Goal: Task Accomplishment & Management: Manage account settings

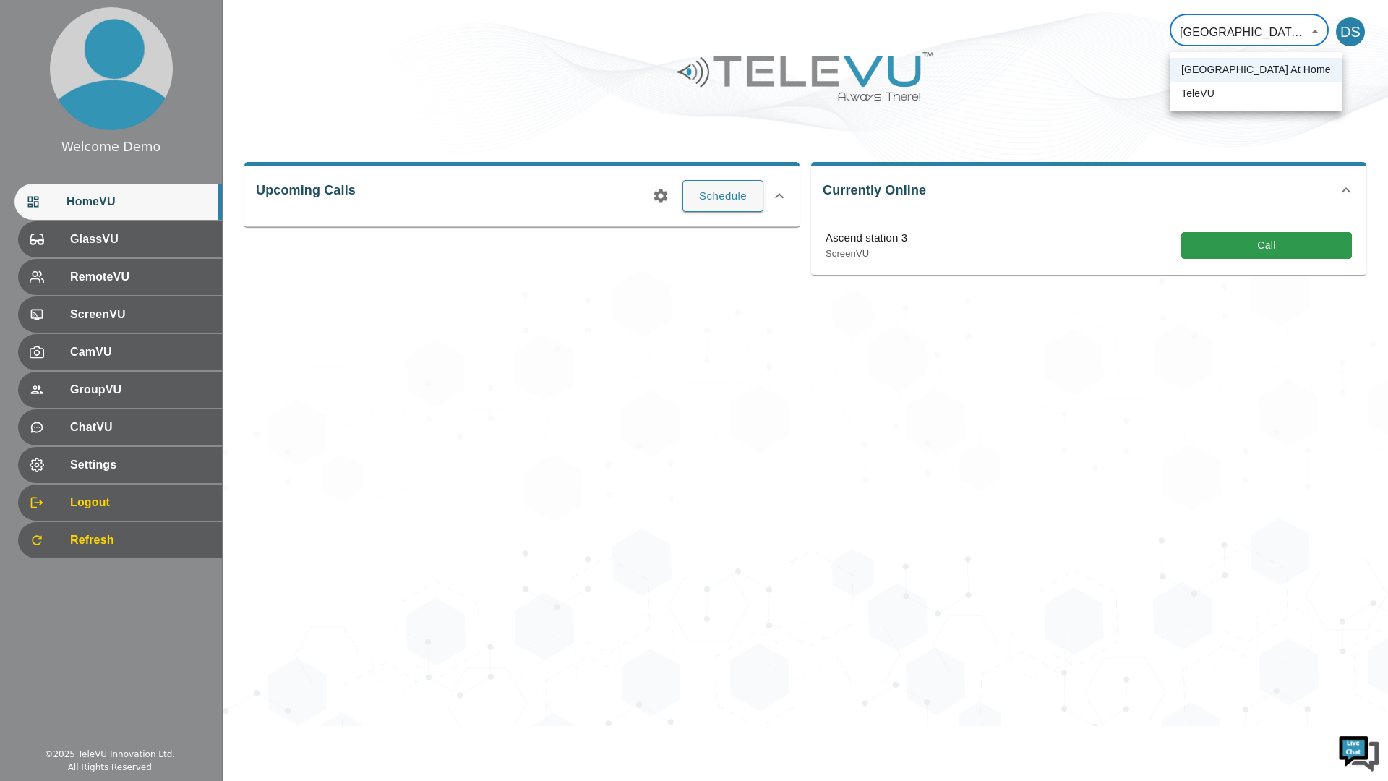
click at [1310, 32] on div at bounding box center [694, 390] width 1388 height 781
click at [1359, 33] on div "DS" at bounding box center [1350, 31] width 29 height 29
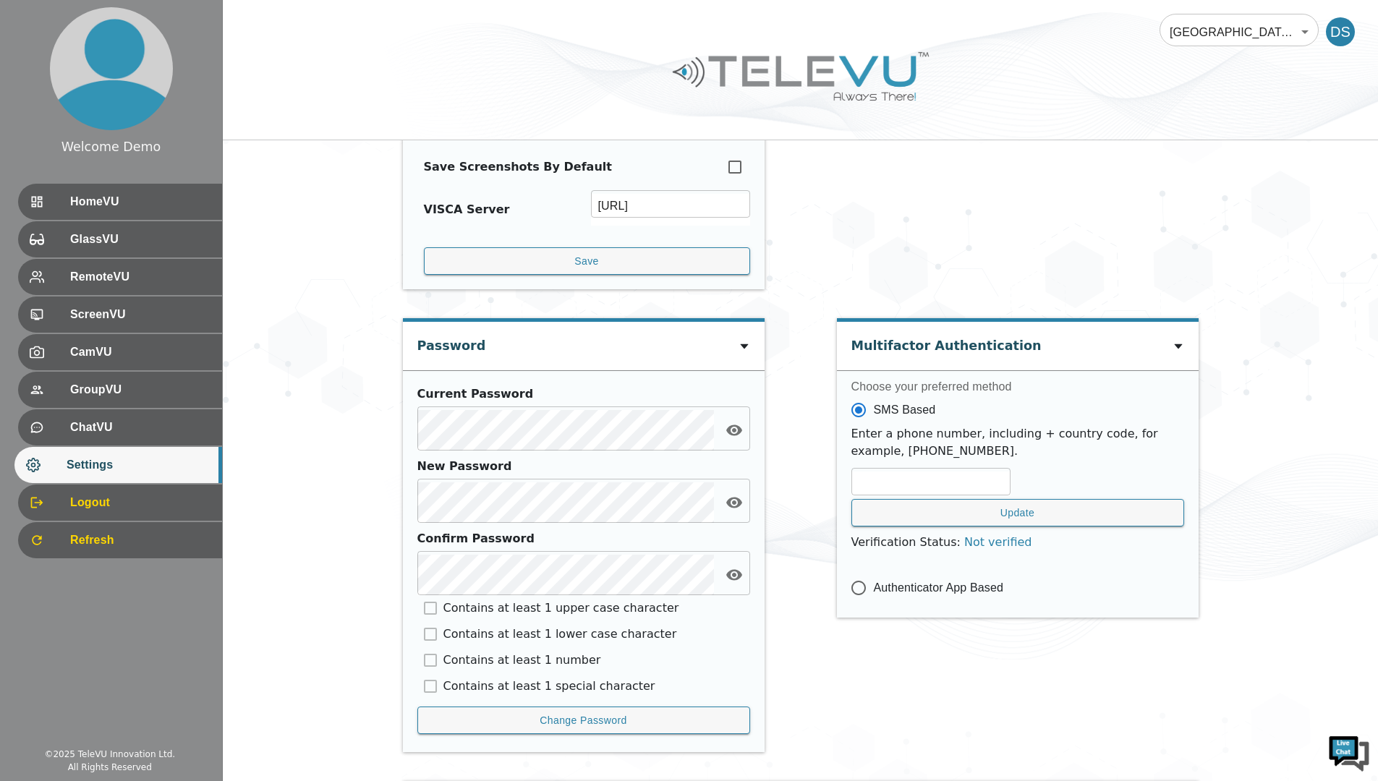
scroll to position [351, 0]
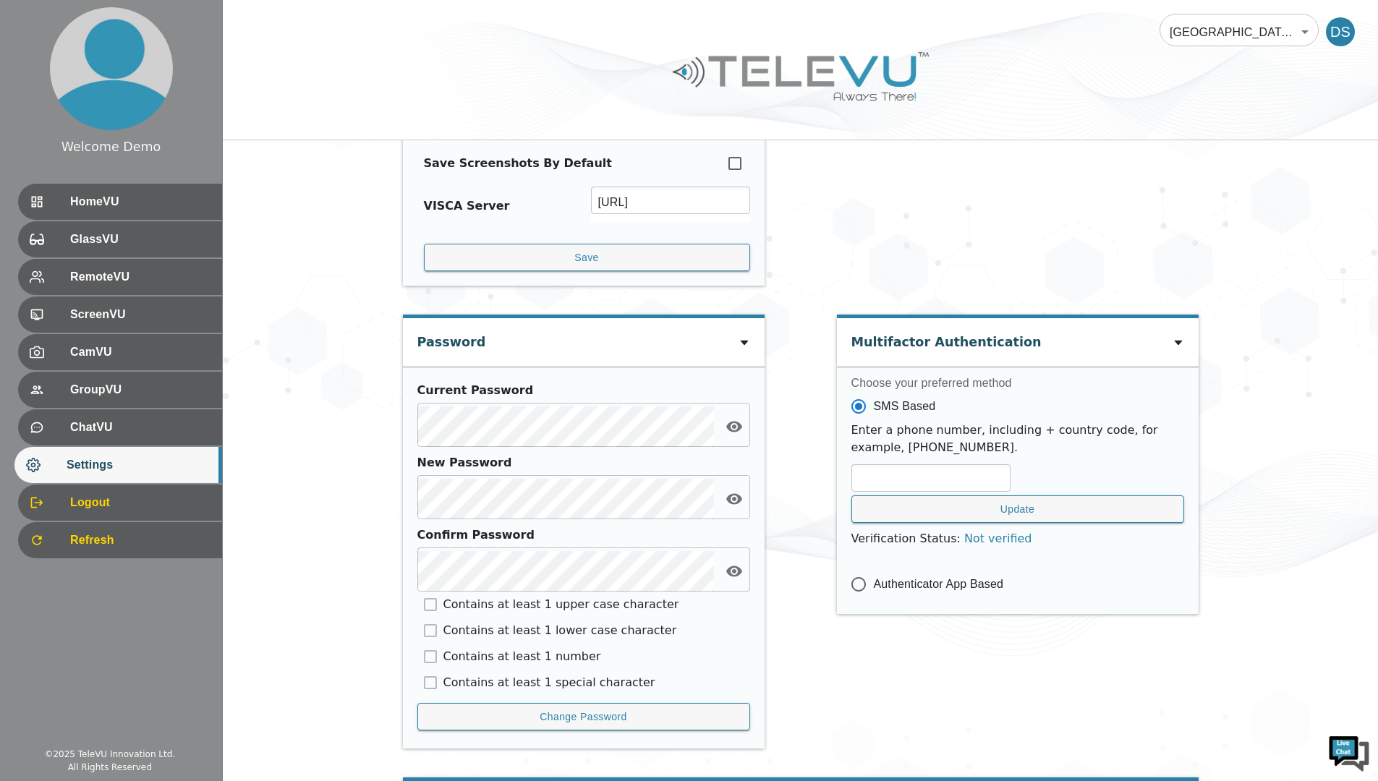
click at [163, 495] on span "Logout" at bounding box center [140, 502] width 140 height 17
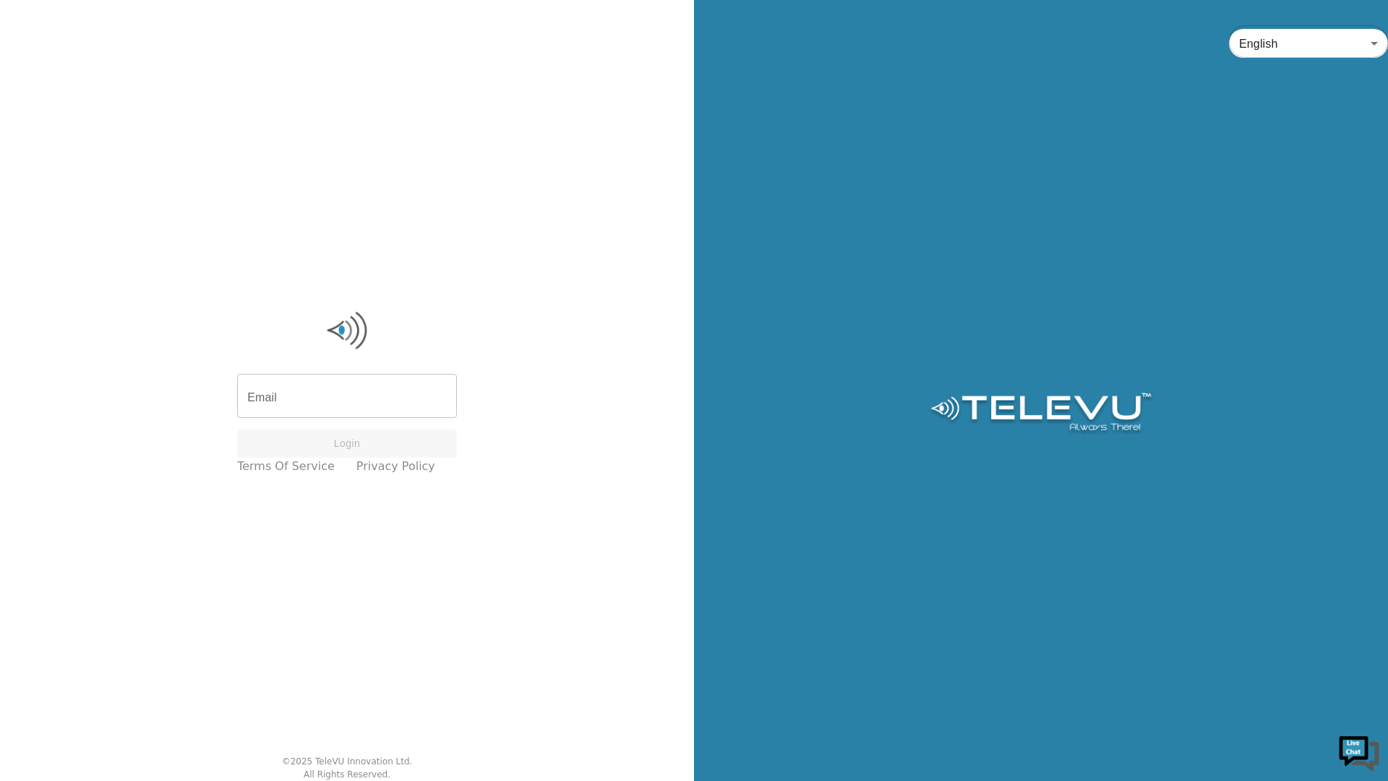
click at [408, 401] on input "Email" at bounding box center [347, 397] width 220 height 40
click at [398, 401] on input "Email" at bounding box center [347, 397] width 220 height 40
type input "[EMAIL_ADDRESS][DOMAIN_NAME]"
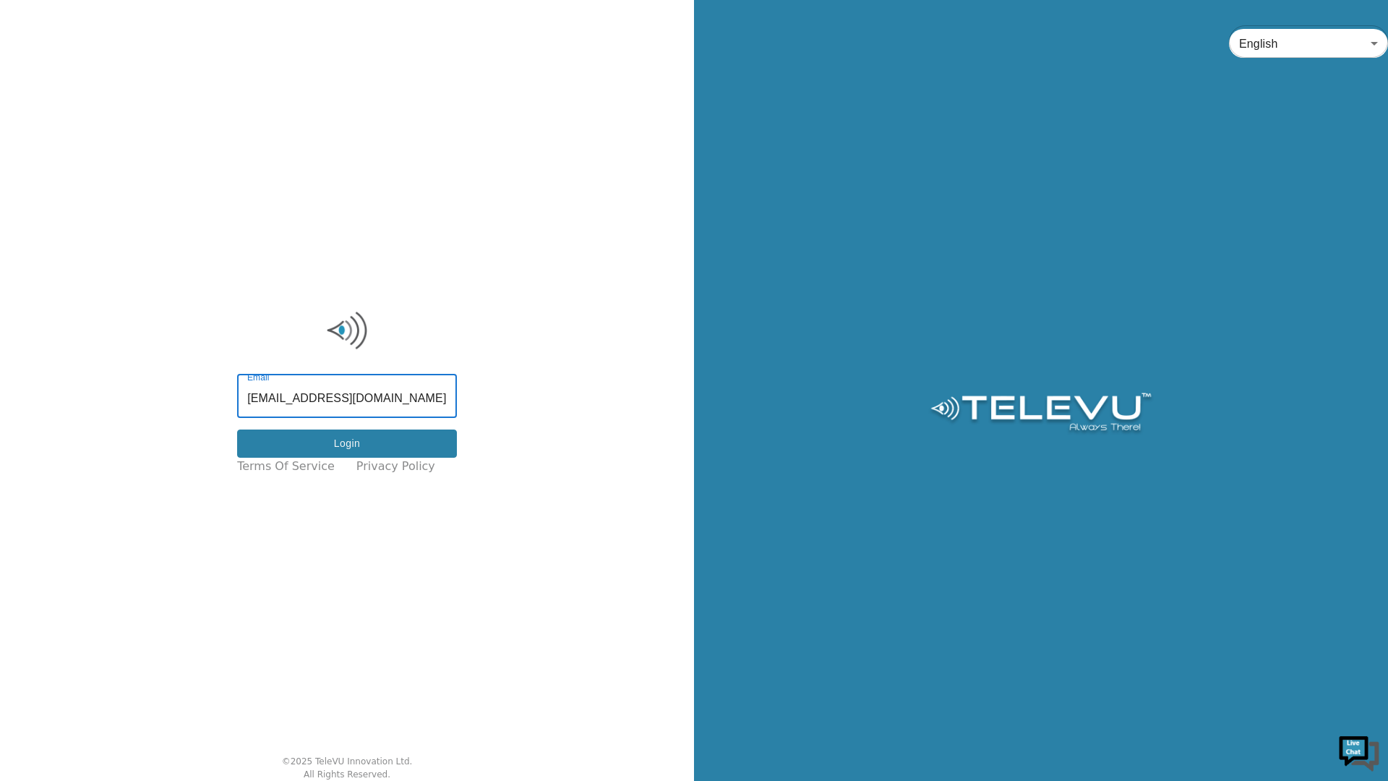
click at [421, 452] on button "Login" at bounding box center [347, 444] width 220 height 28
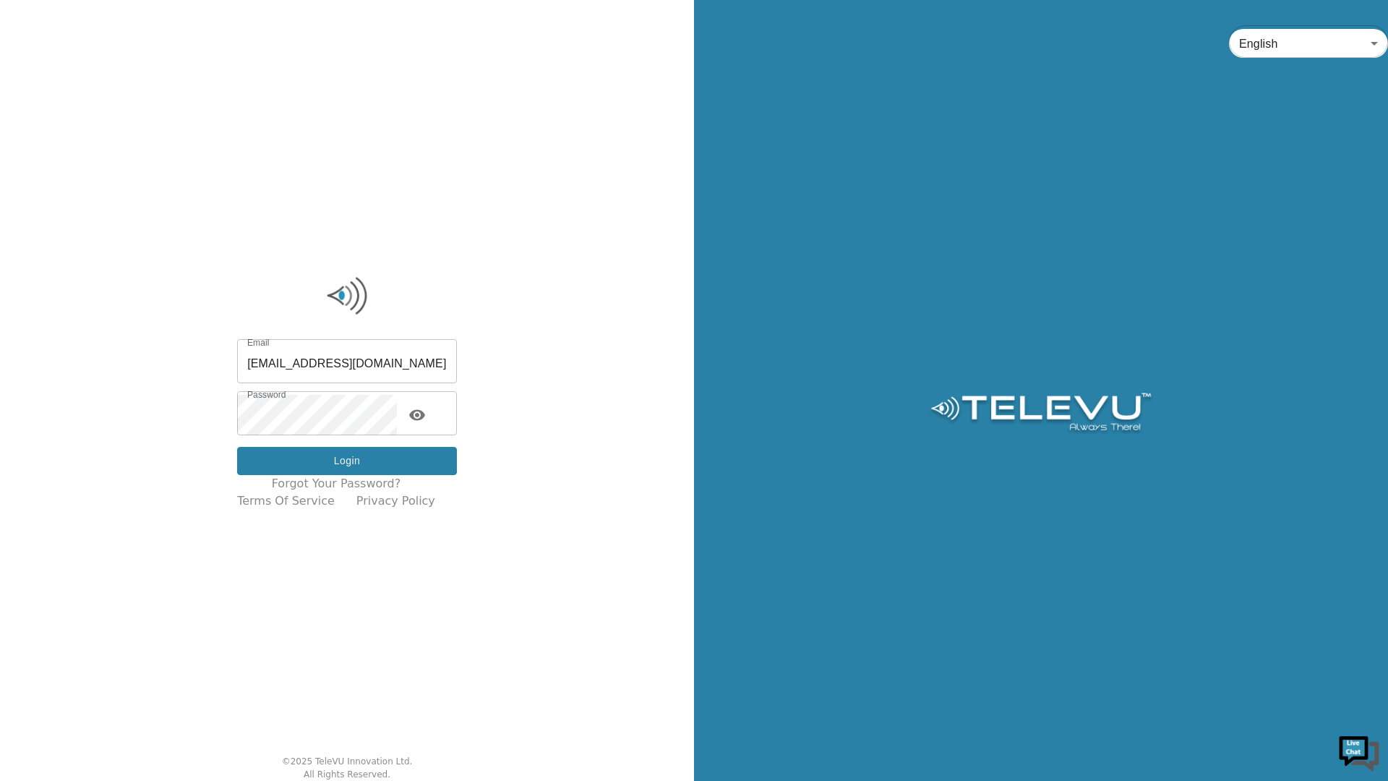
click at [414, 466] on button "Login" at bounding box center [347, 461] width 220 height 28
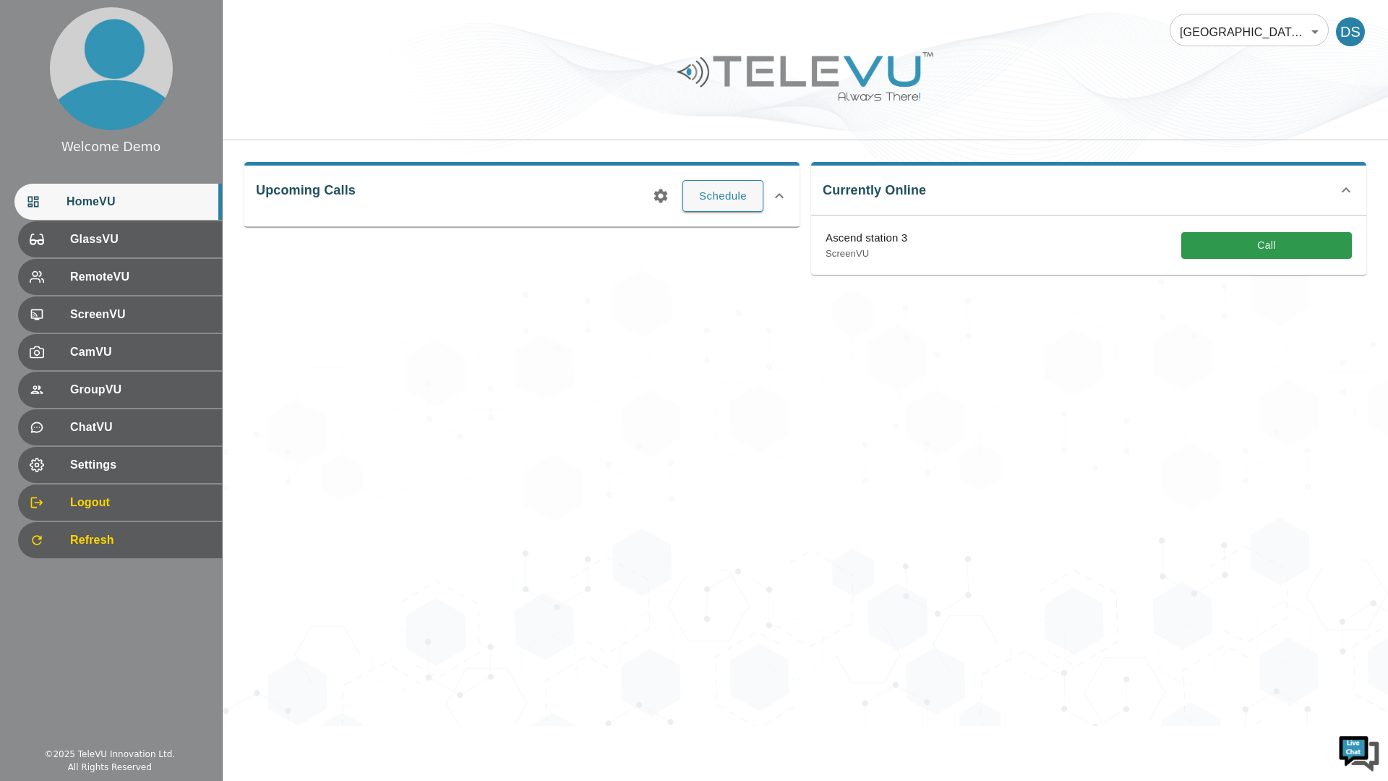
click at [1349, 30] on div "DS" at bounding box center [1350, 31] width 29 height 29
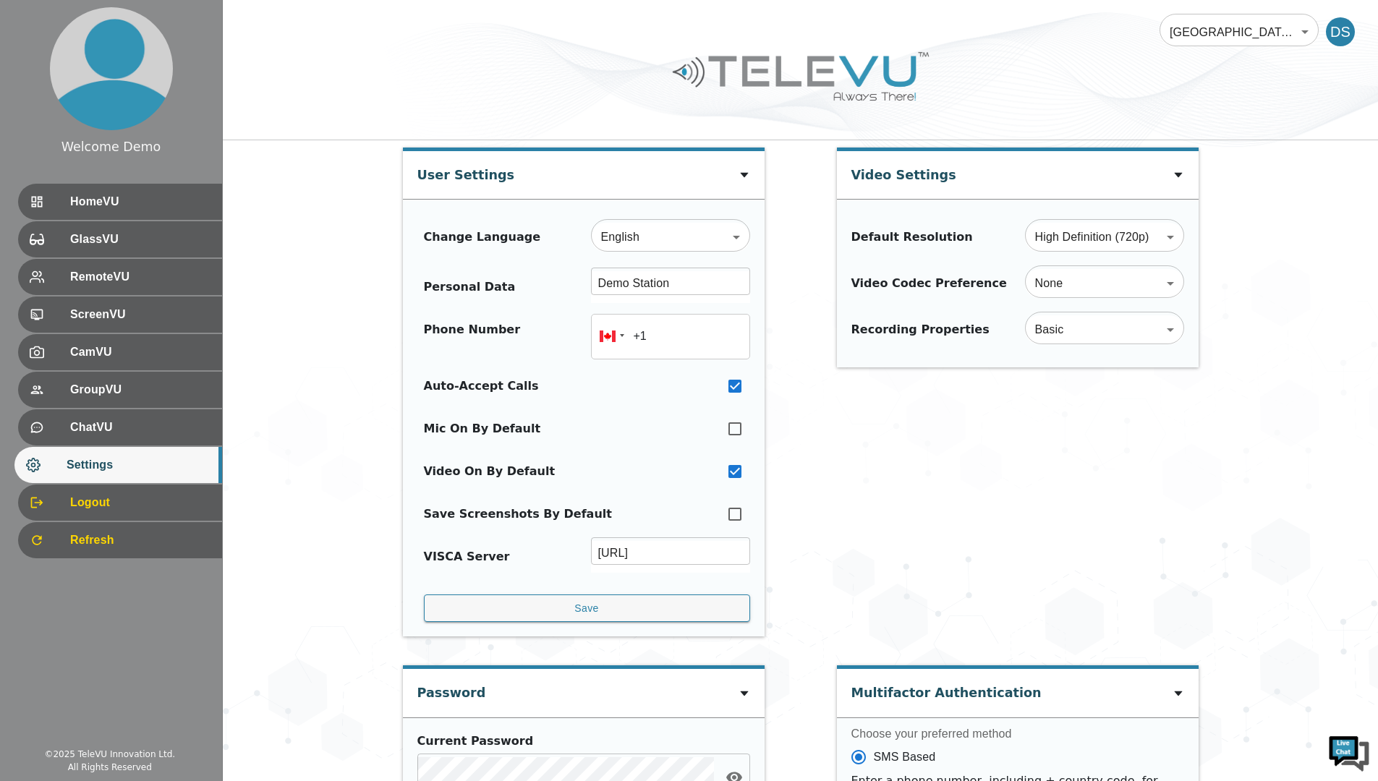
click at [1259, 32] on body "Welcome Demo HomeVU GlassVU RemoteVU ScreenVU CamVU GroupVU ChatVU Settings Log…" at bounding box center [689, 641] width 1378 height 1282
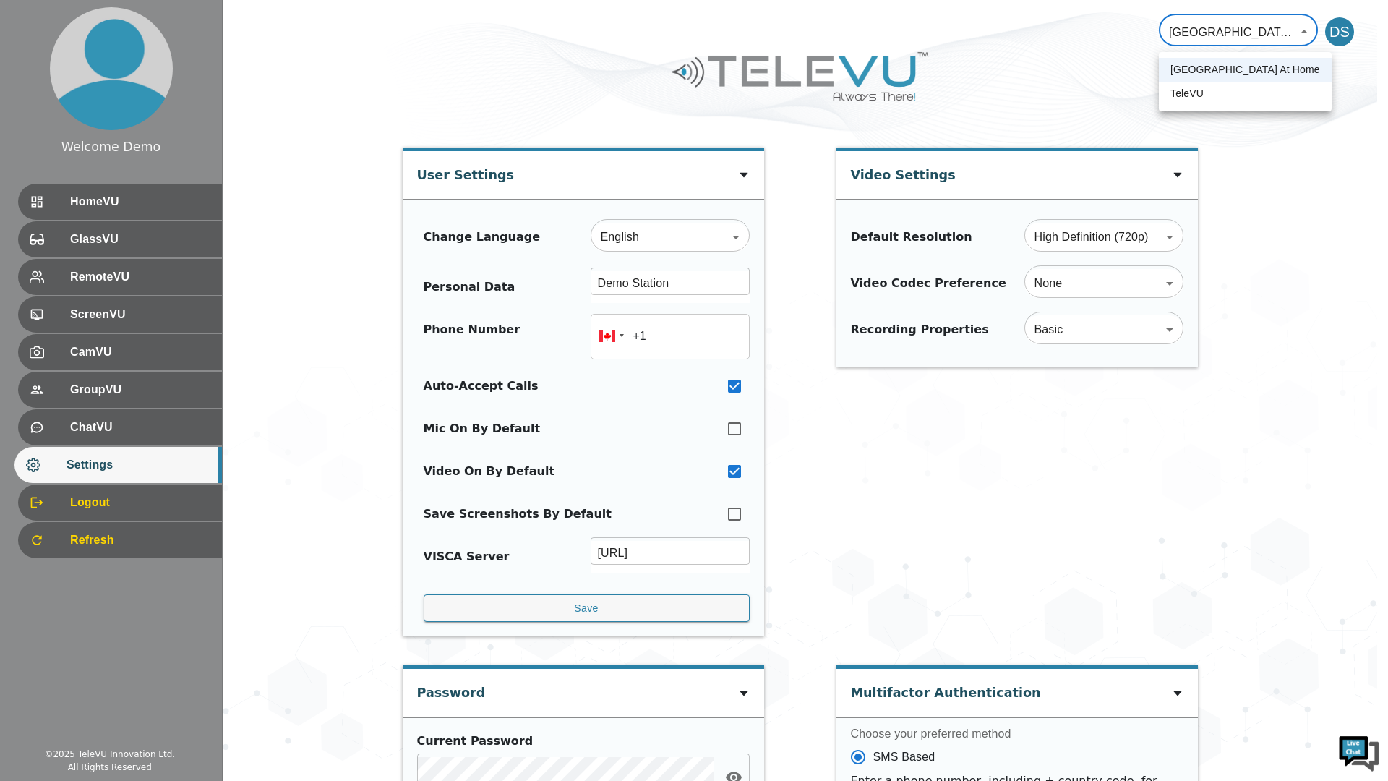
click at [1268, 38] on div at bounding box center [694, 390] width 1388 height 781
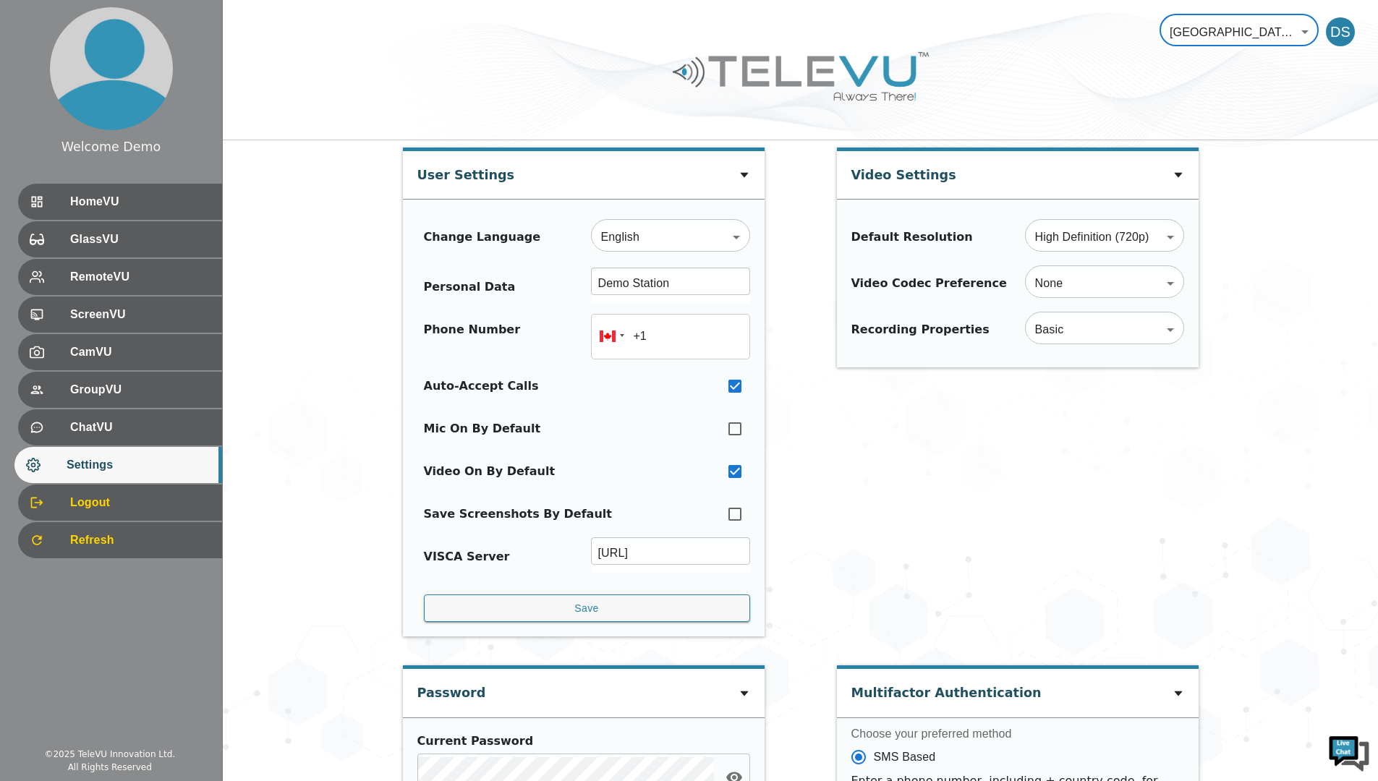
click at [1270, 33] on body "Welcome Demo HomeVU GlassVU RemoteVU ScreenVU CamVU GroupVU ChatVU Settings Log…" at bounding box center [689, 641] width 1378 height 1282
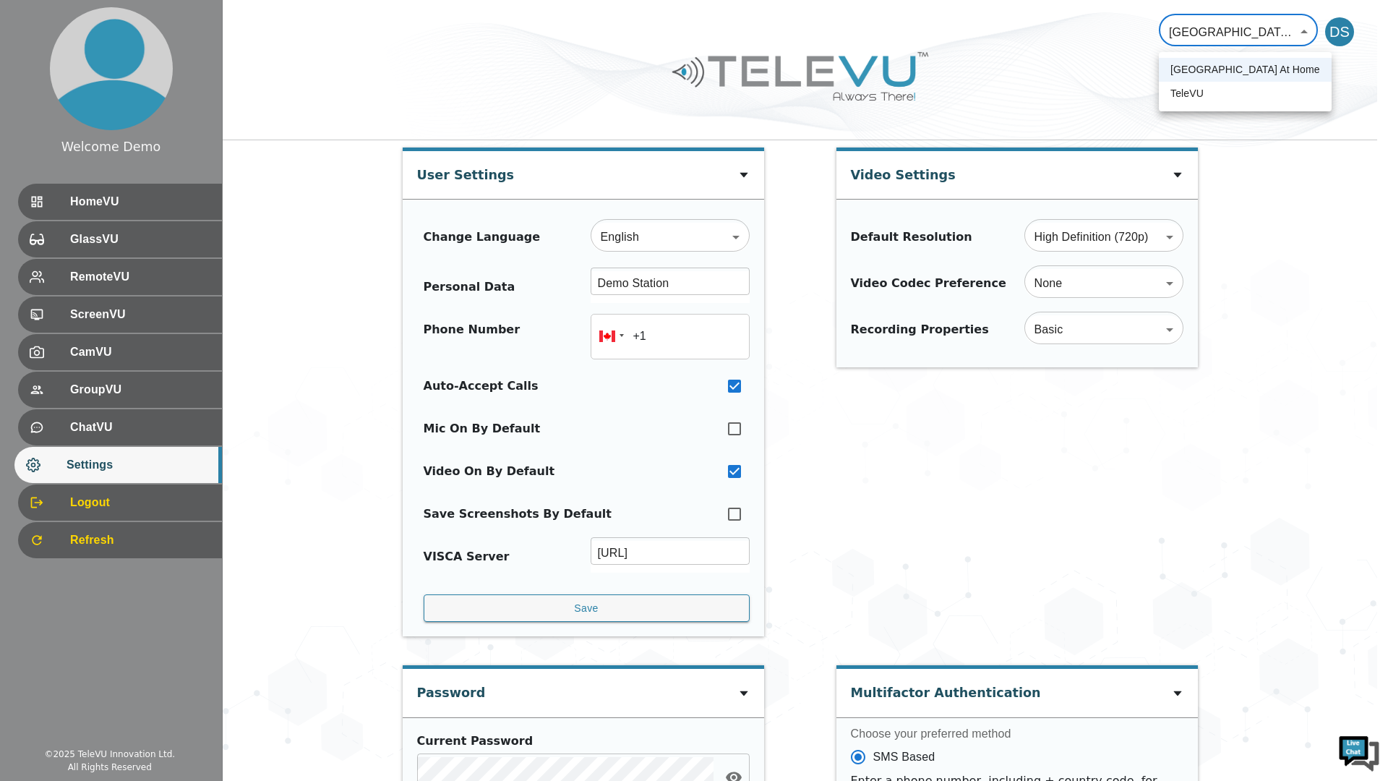
click at [1282, 95] on li "TeleVU" at bounding box center [1245, 94] width 173 height 24
type input "1"
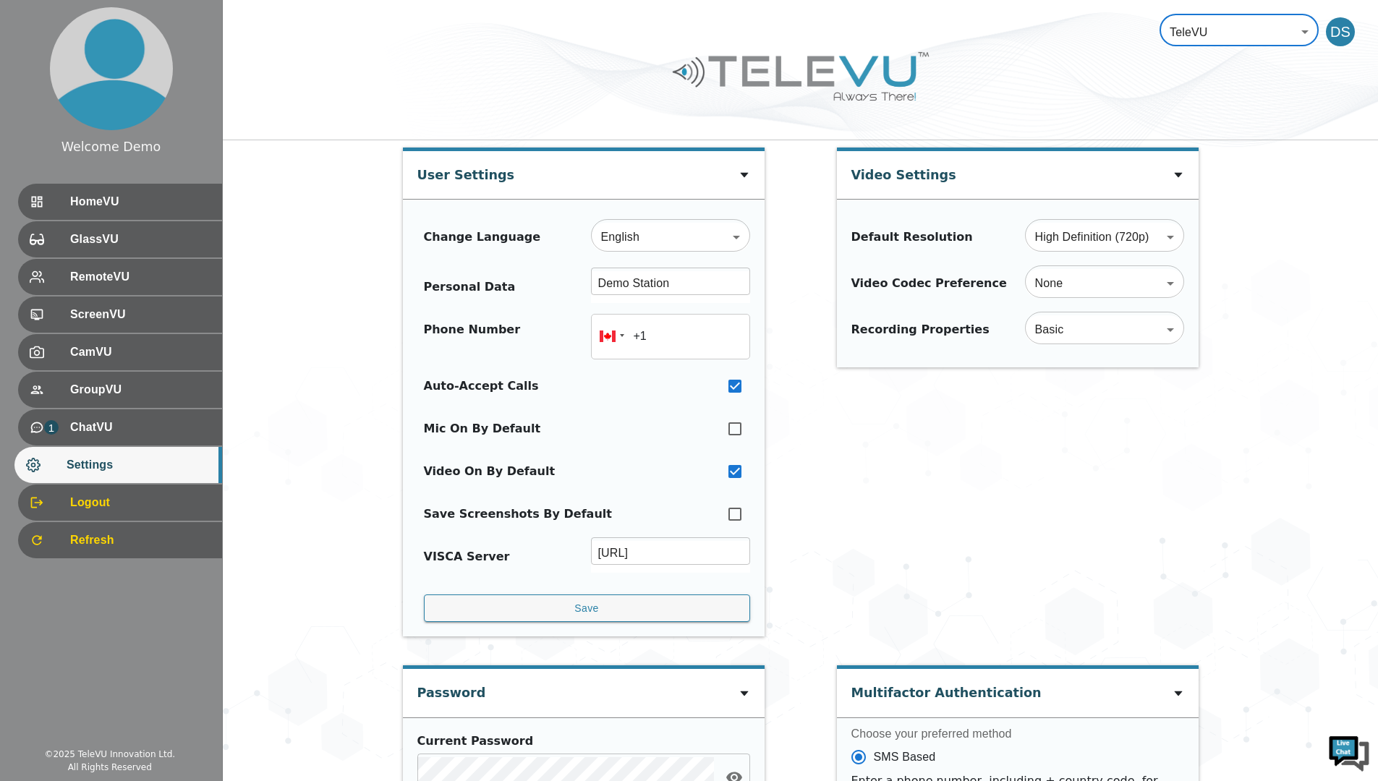
click at [1351, 30] on div "DS" at bounding box center [1339, 31] width 29 height 29
click at [1276, 30] on body "Welcome Demo HomeVU GlassVU RemoteVU ScreenVU CamVU GroupVU 1 ChatVU Settings L…" at bounding box center [689, 641] width 1378 height 1282
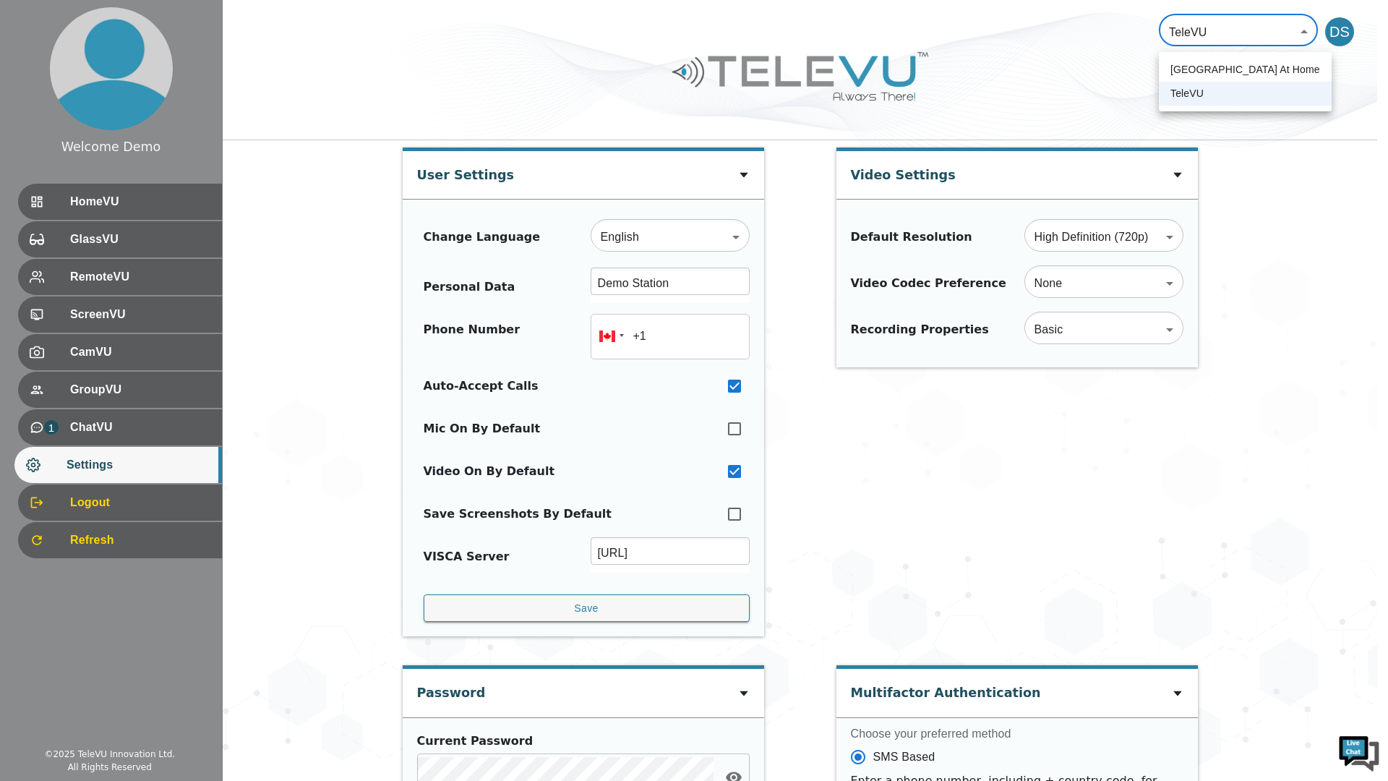
click at [174, 210] on div at bounding box center [694, 390] width 1388 height 781
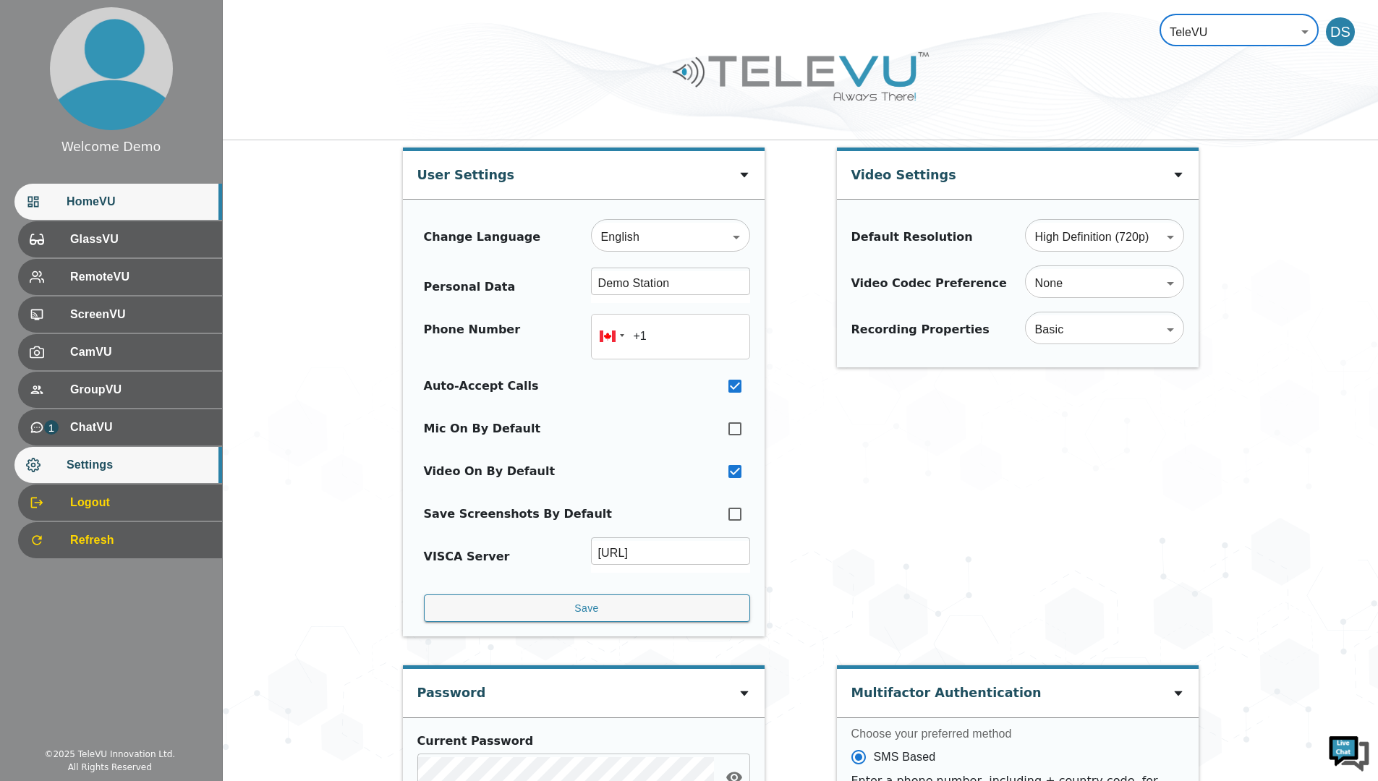
click at [139, 187] on div "HomeVU" at bounding box center [118, 202] width 208 height 36
